Goal: Information Seeking & Learning: Learn about a topic

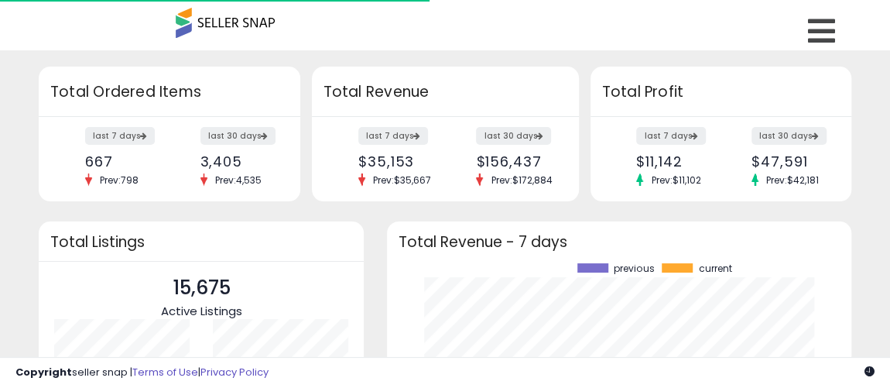
scroll to position [214, 433]
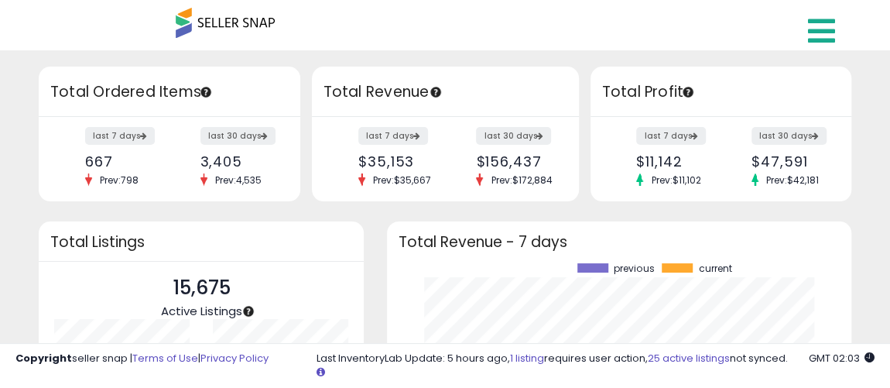
click at [823, 30] on icon at bounding box center [821, 30] width 27 height 31
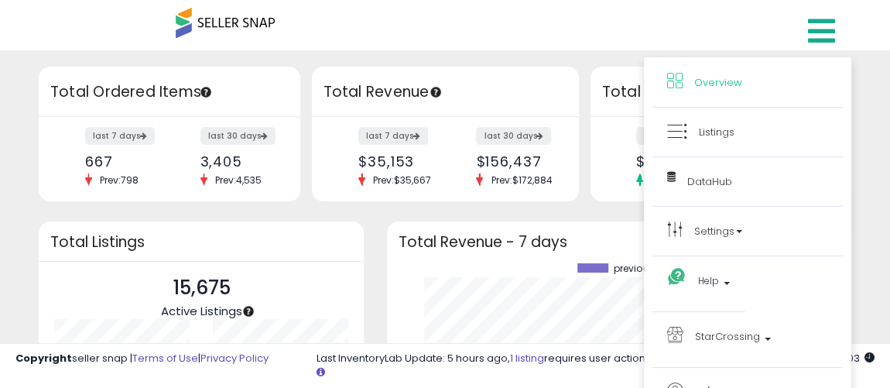
click at [554, 29] on div "Overview Listings Beta" at bounding box center [445, 33] width 609 height 66
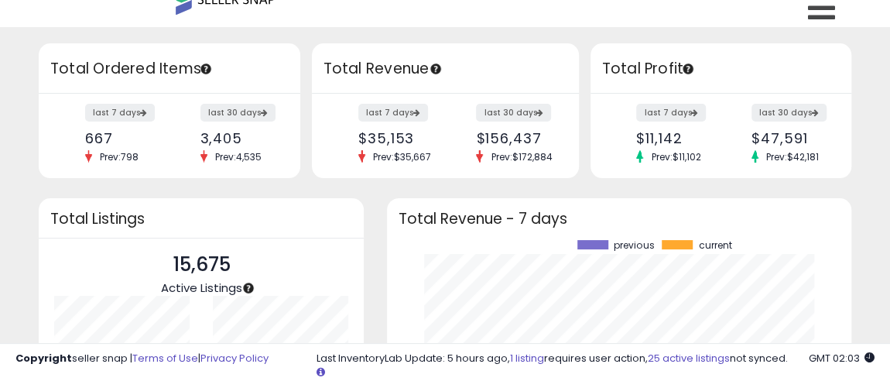
scroll to position [0, 0]
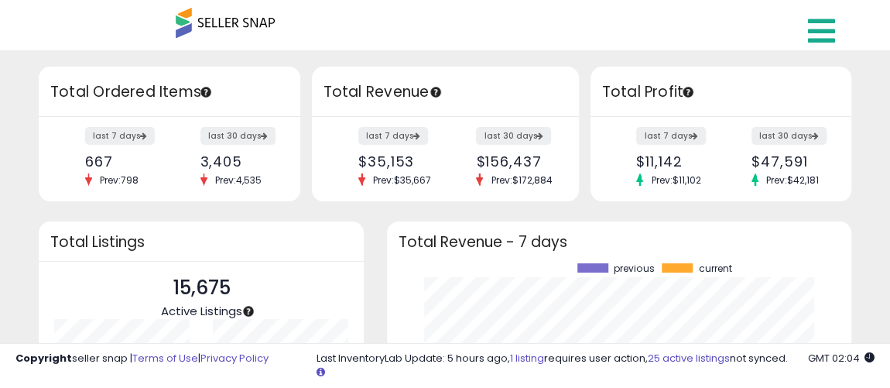
click at [811, 29] on icon at bounding box center [821, 30] width 27 height 31
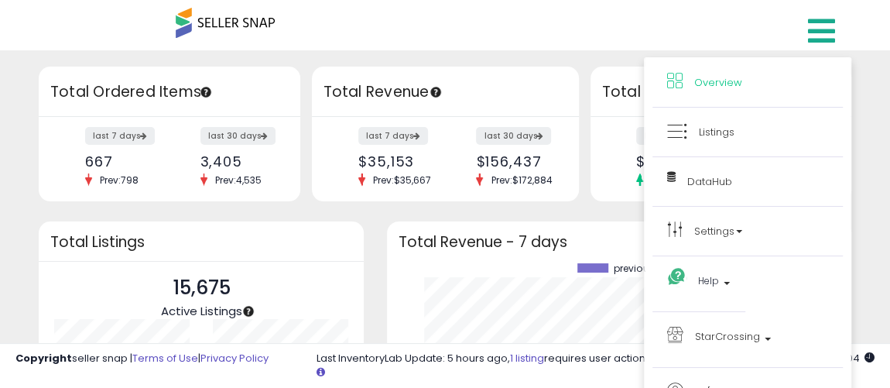
click at [697, 144] on li "Listings" at bounding box center [748, 133] width 190 height 50
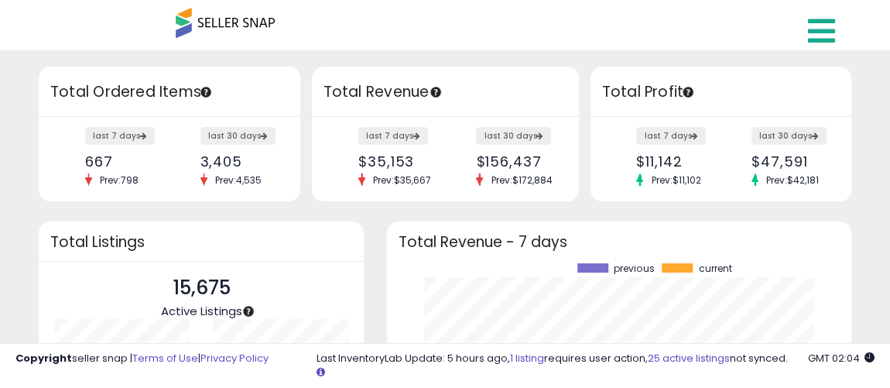
click at [817, 46] on link at bounding box center [824, 27] width 55 height 54
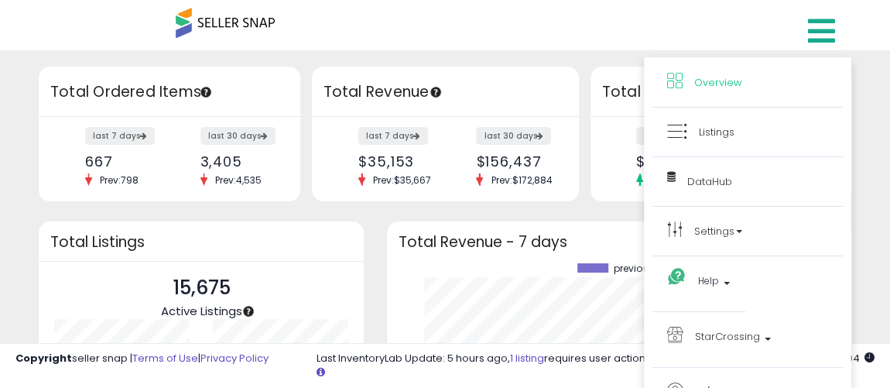
click at [735, 142] on li "Listings" at bounding box center [748, 133] width 190 height 50
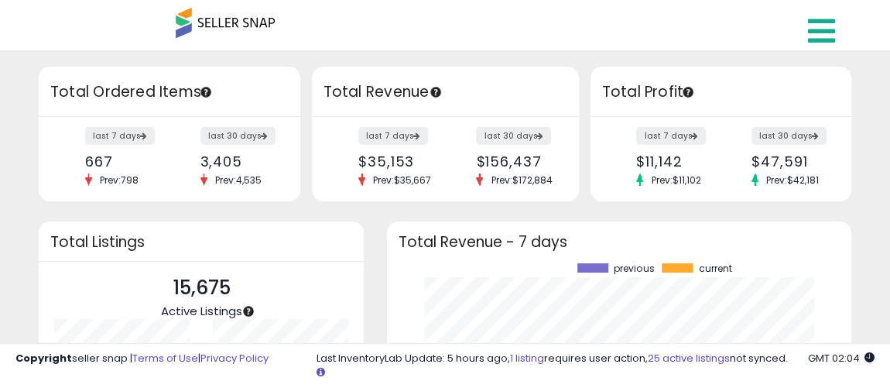
click at [826, 34] on icon at bounding box center [821, 30] width 27 height 31
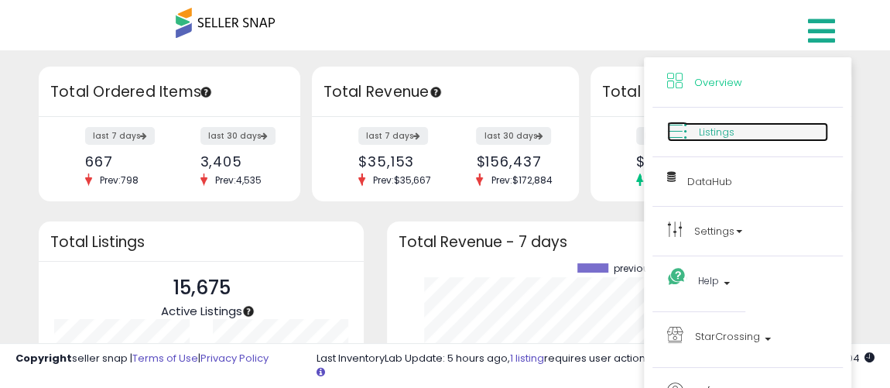
click at [740, 134] on link "Listings" at bounding box center [747, 131] width 161 height 19
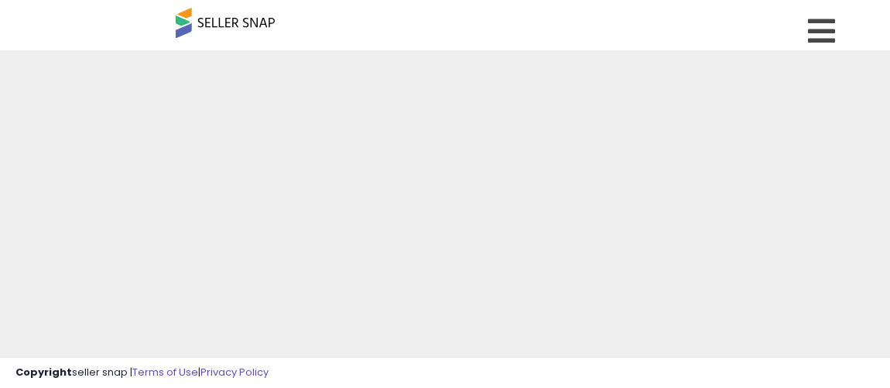
scroll to position [140, 0]
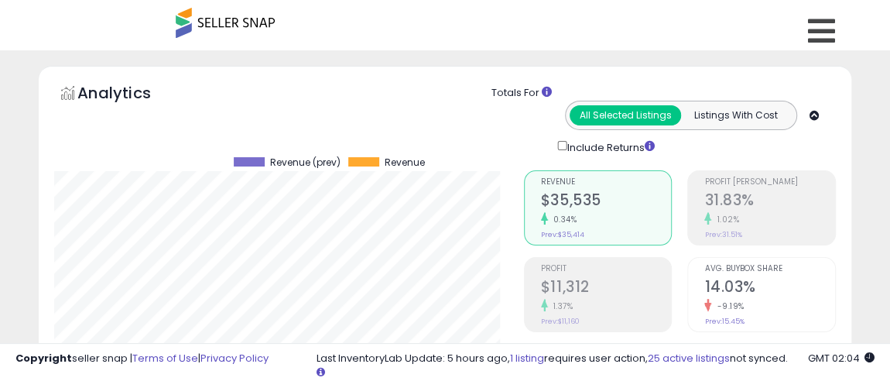
click at [256, 22] on span at bounding box center [225, 23] width 99 height 30
click at [182, 24] on span at bounding box center [225, 23] width 99 height 30
click at [832, 29] on icon at bounding box center [821, 30] width 27 height 31
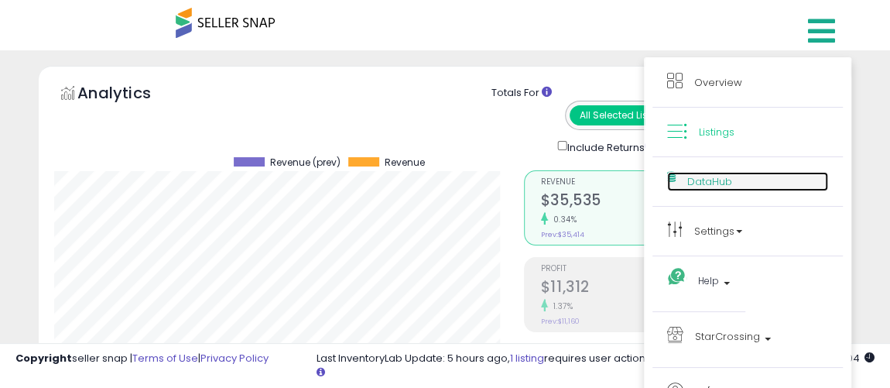
click at [688, 185] on span "DataHub" at bounding box center [709, 181] width 45 height 15
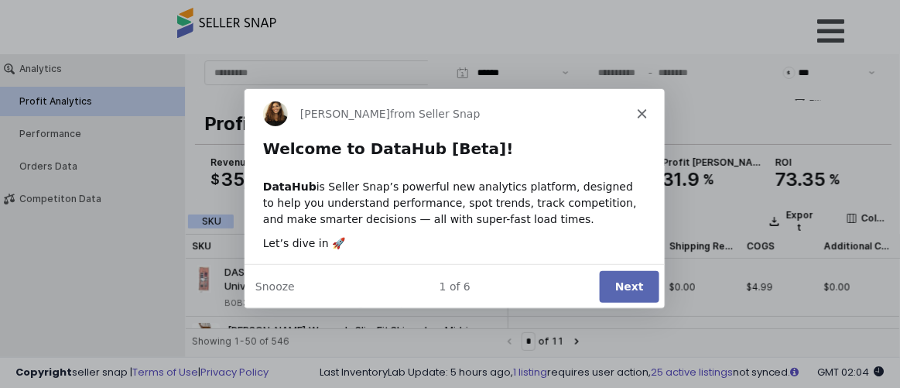
click at [617, 286] on button "Next" at bounding box center [628, 285] width 60 height 32
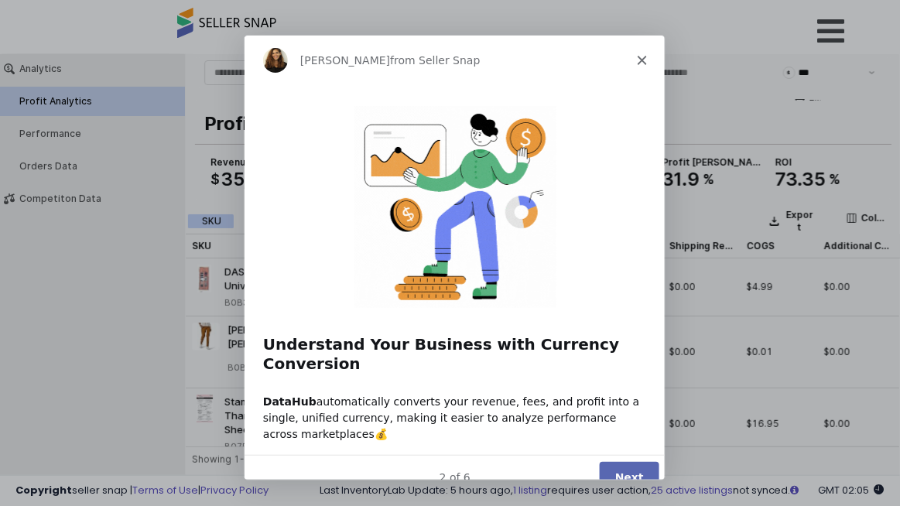
click at [617, 387] on button "Next" at bounding box center [628, 477] width 60 height 32
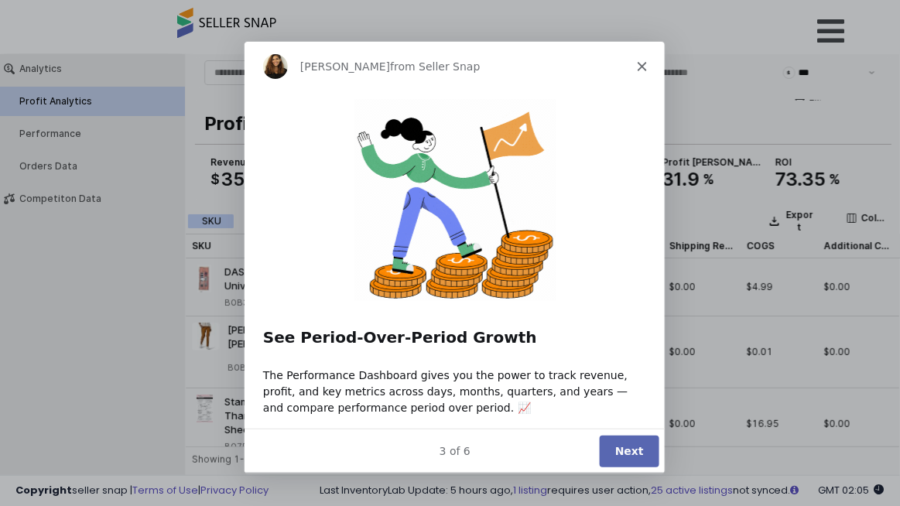
click at [617, 387] on div "3 of 6 Next" at bounding box center [453, 450] width 421 height 45
click at [626, 387] on button "Next" at bounding box center [628, 451] width 60 height 32
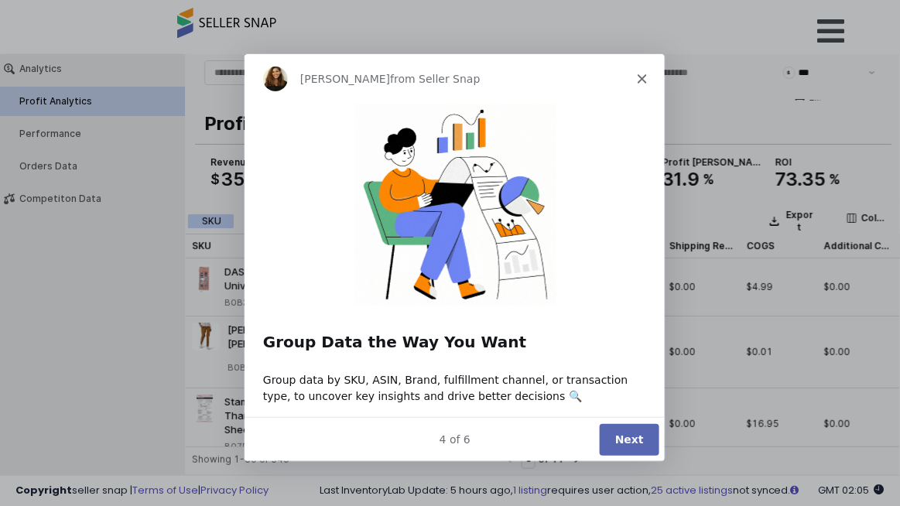
click at [627, 387] on button "Next" at bounding box center [628, 439] width 60 height 32
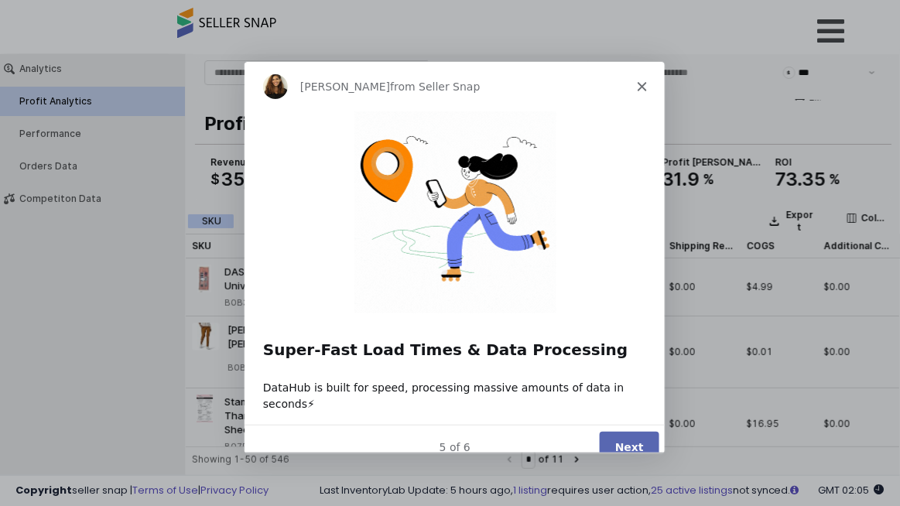
click at [627, 387] on button "Next" at bounding box center [628, 447] width 60 height 32
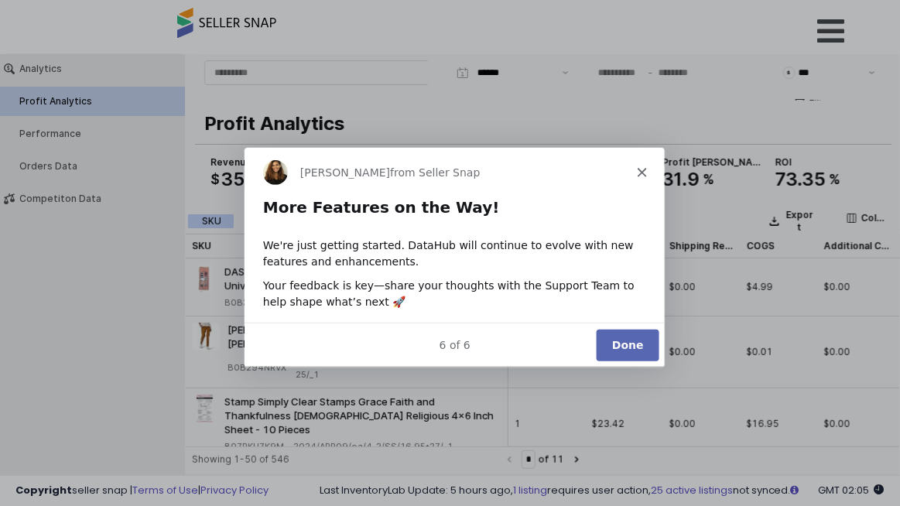
click at [632, 344] on button "Done" at bounding box center [626, 345] width 63 height 32
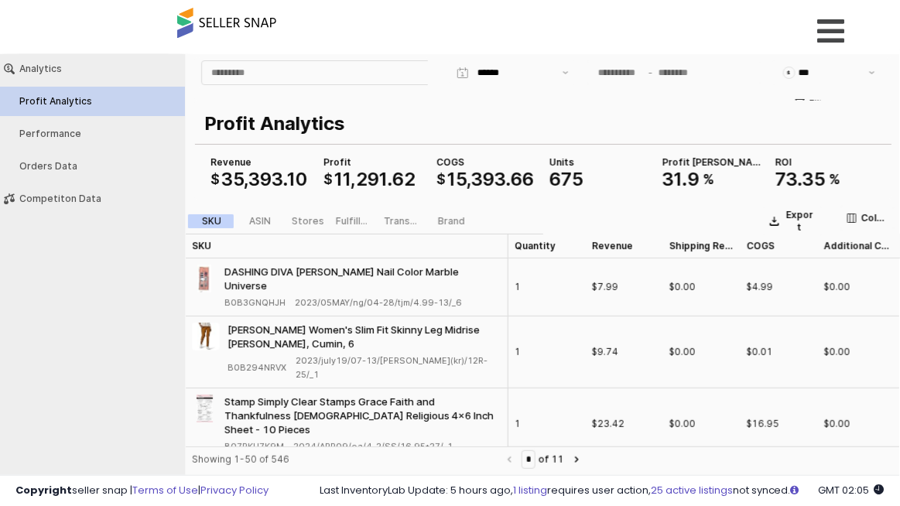
scroll to position [0, 67]
click at [566, 74] on button "Show suggestions" at bounding box center [566, 71] width 19 height 23
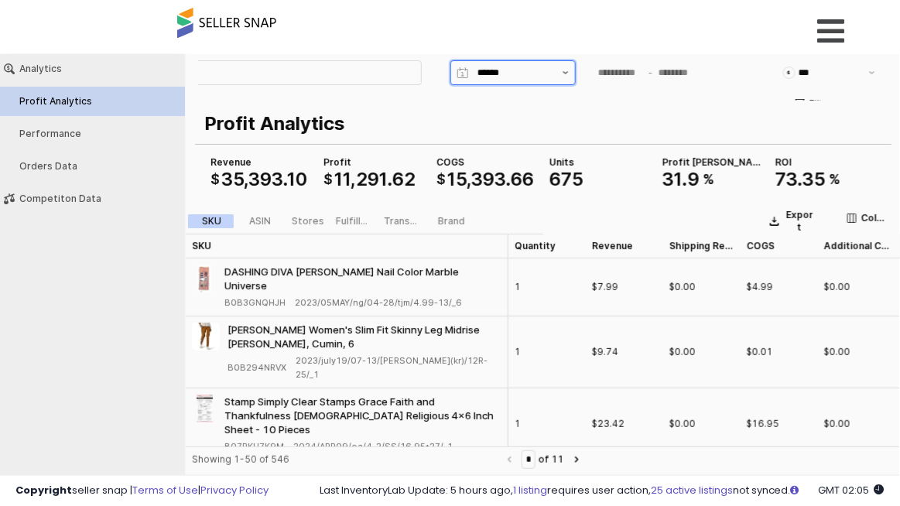
click at [566, 74] on button "Show suggestions" at bounding box center [566, 71] width 19 height 23
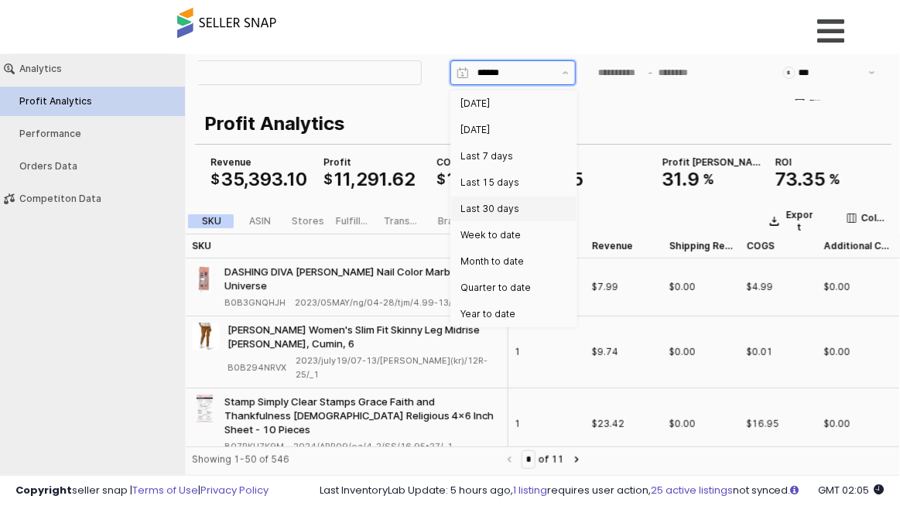
click at [510, 204] on div "Last 30 days" at bounding box center [510, 208] width 98 height 12
type input "**********"
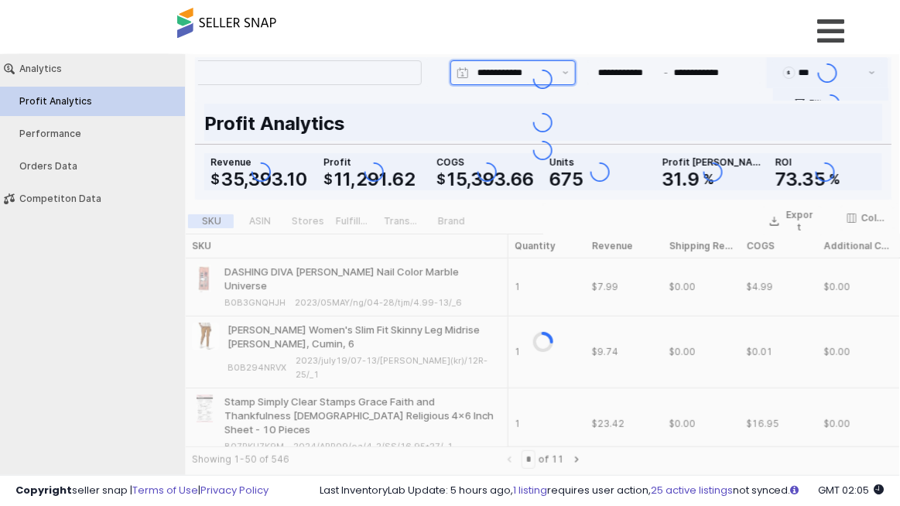
type input "**********"
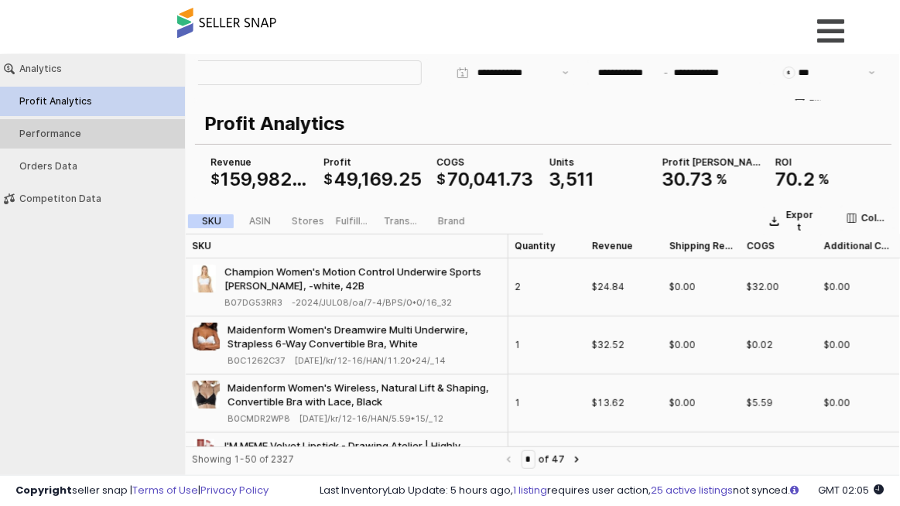
click at [56, 135] on div "Performance" at bounding box center [100, 133] width 162 height 11
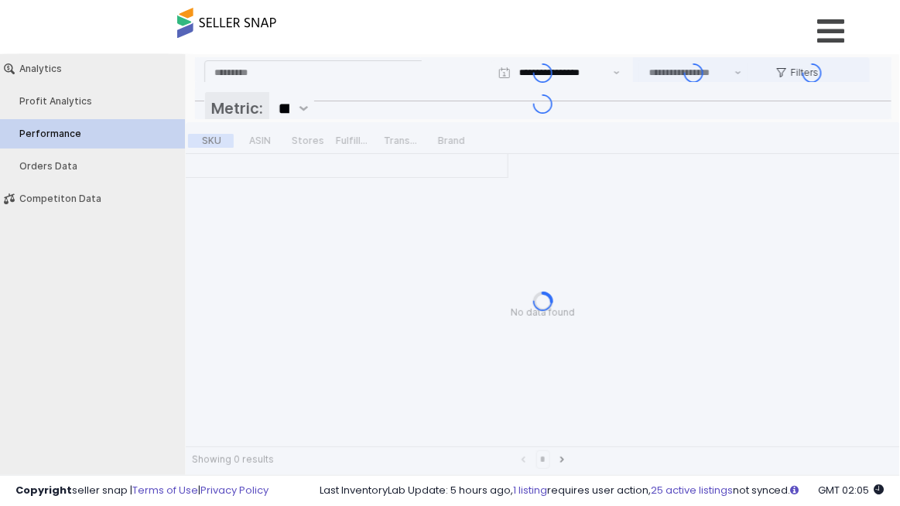
type input "***"
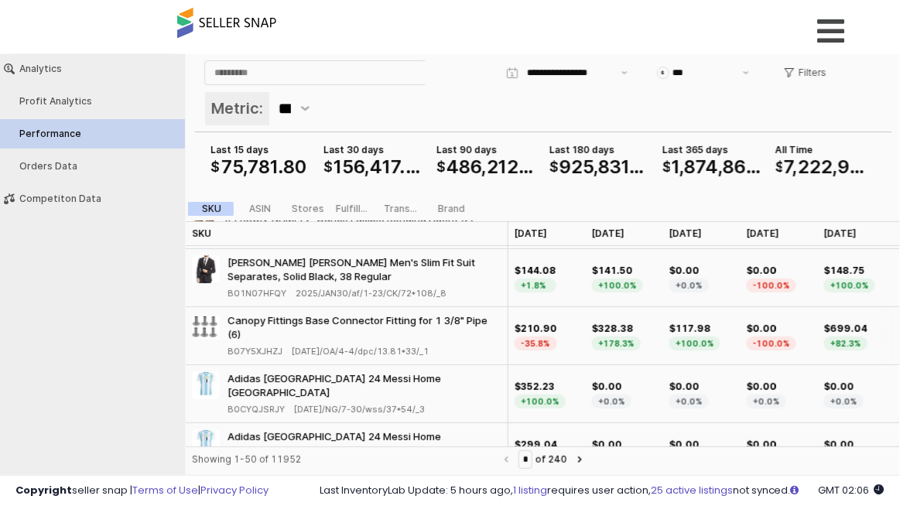
scroll to position [70, 0]
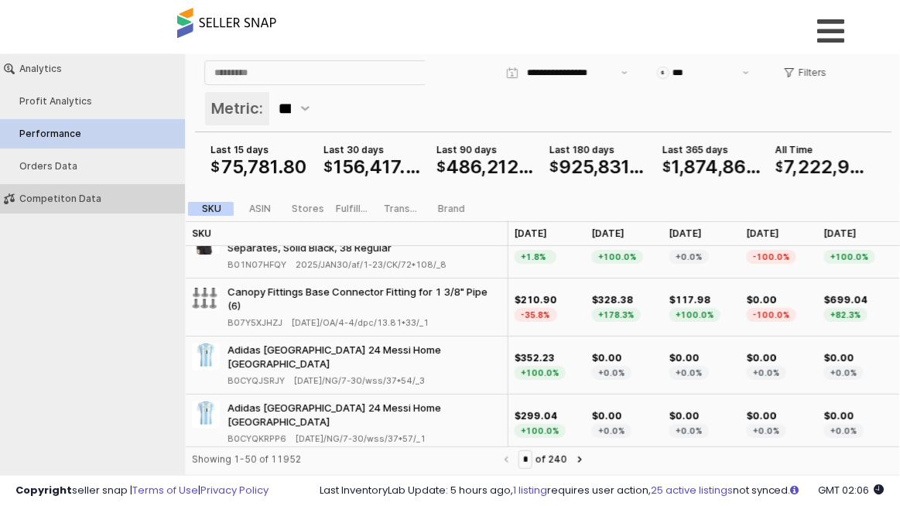
click at [63, 200] on div "Competiton Data" at bounding box center [100, 198] width 162 height 11
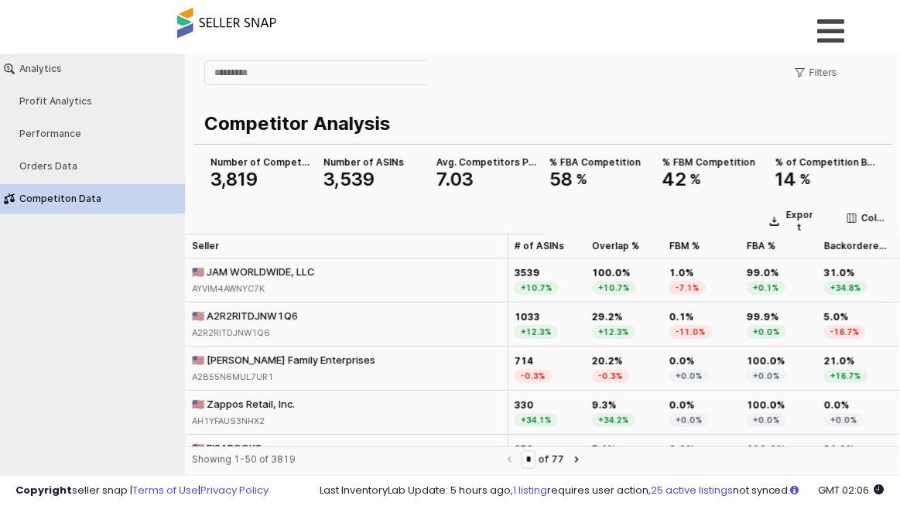
click at [540, 283] on div "+10.7%" at bounding box center [537, 287] width 44 height 14
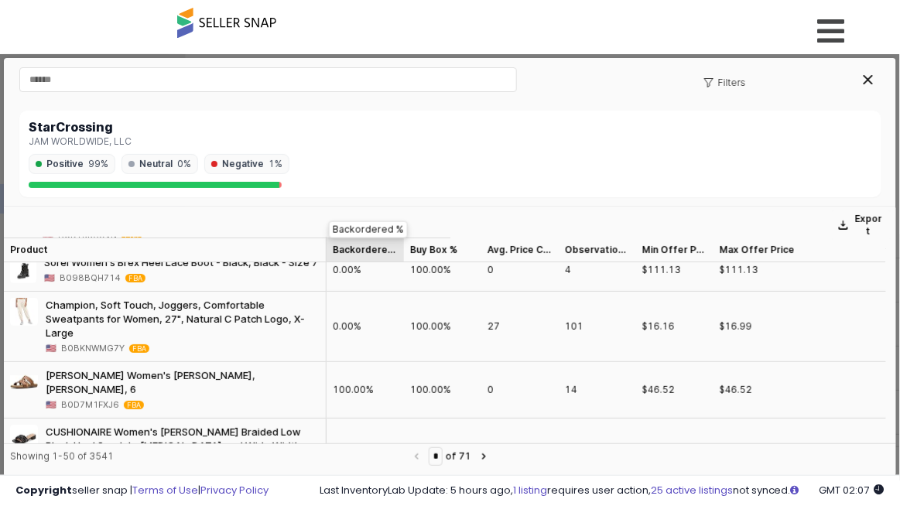
scroll to position [0, 0]
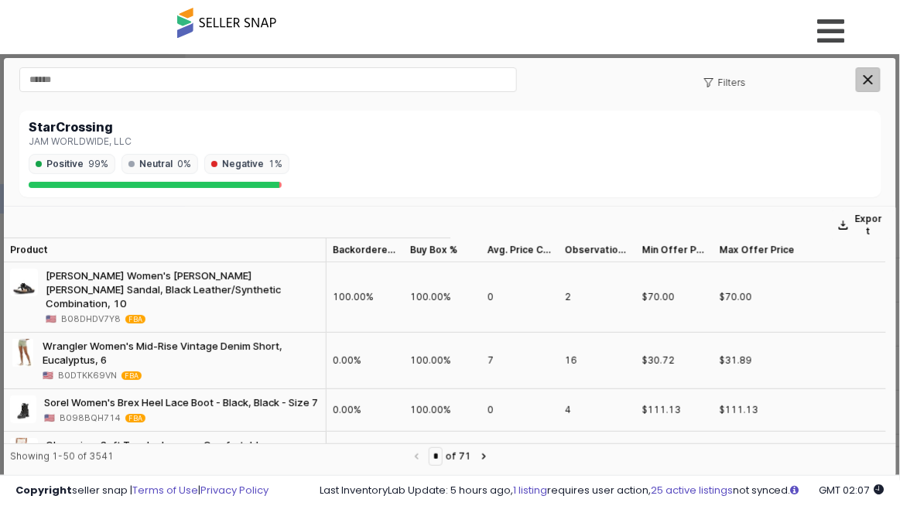
click at [866, 74] on div "Close" at bounding box center [868, 78] width 23 height 23
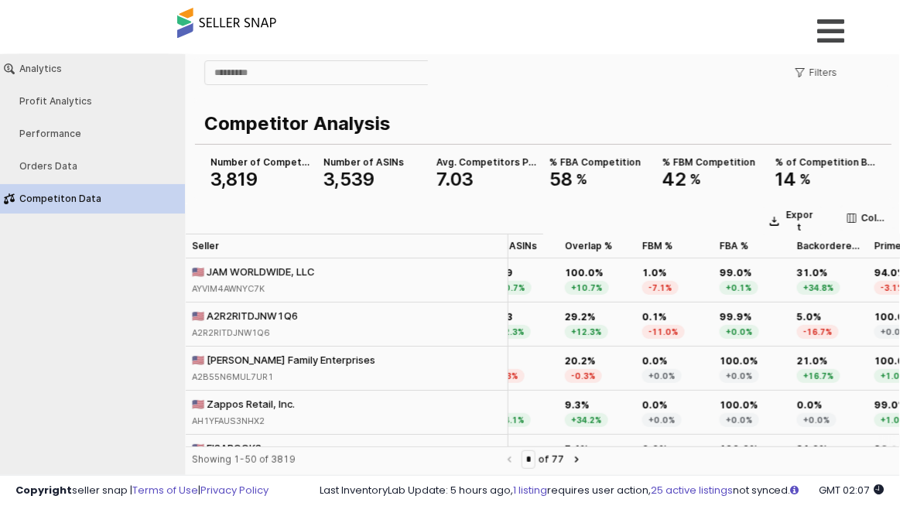
scroll to position [11, 27]
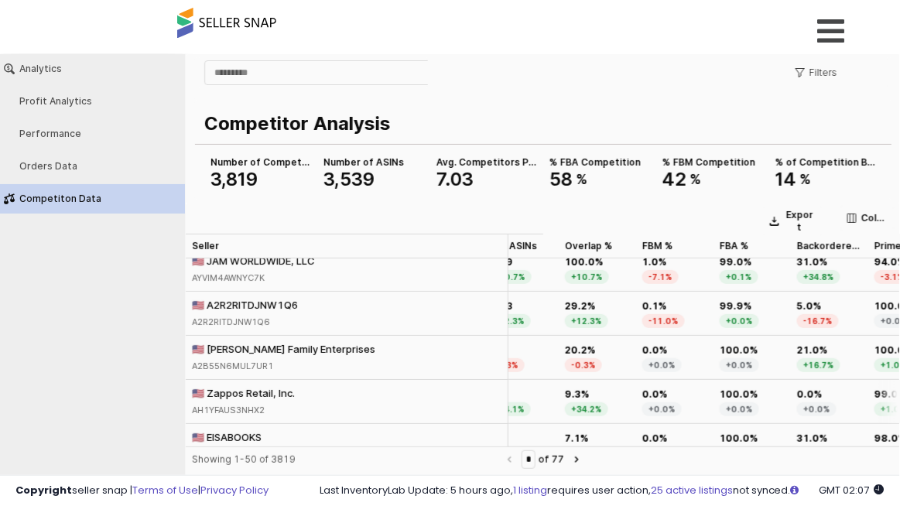
drag, startPoint x: 704, startPoint y: 434, endPoint x: 441, endPoint y: 395, distance: 265.3
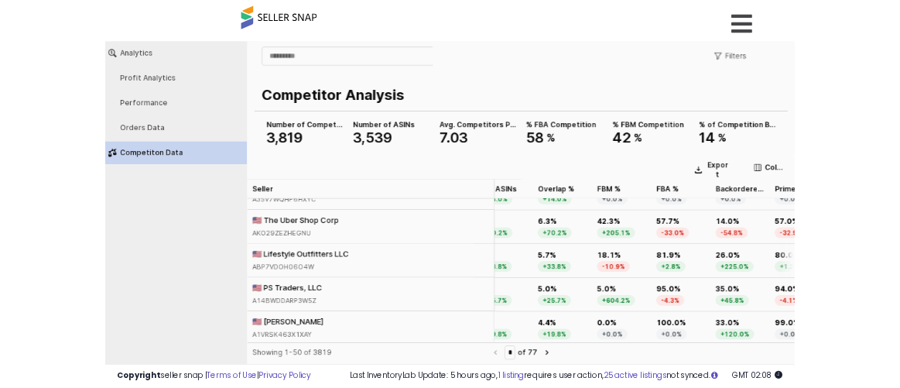
scroll to position [293, 27]
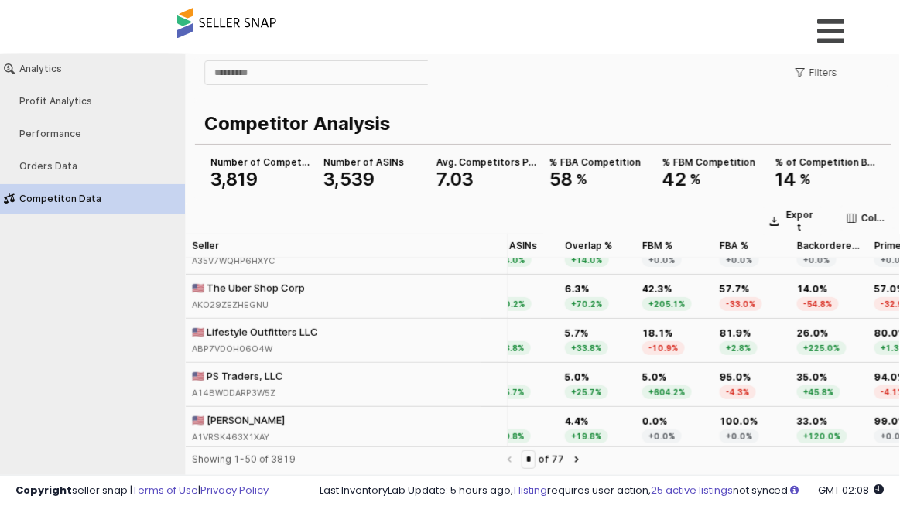
click at [472, 45] on div "Overview Listings Beta" at bounding box center [449, 33] width 615 height 66
